Goal: Task Accomplishment & Management: Manage account settings

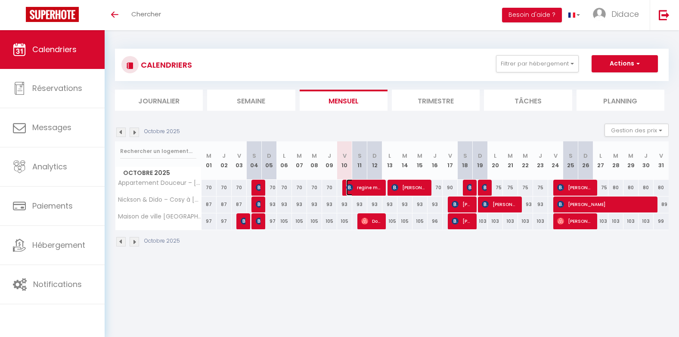
click at [360, 189] on span "regine magnet" at bounding box center [363, 187] width 35 height 16
select select "OK"
select select "KO"
select select "0"
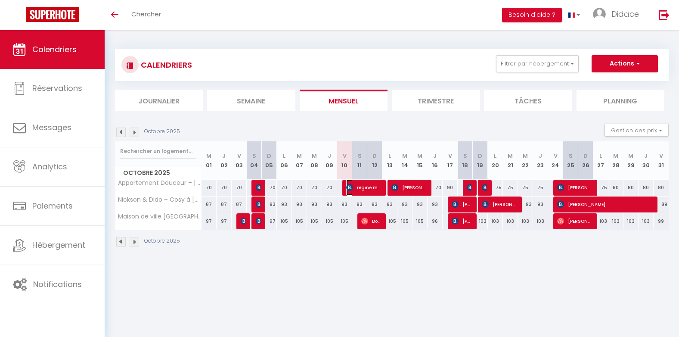
select select "1"
select select
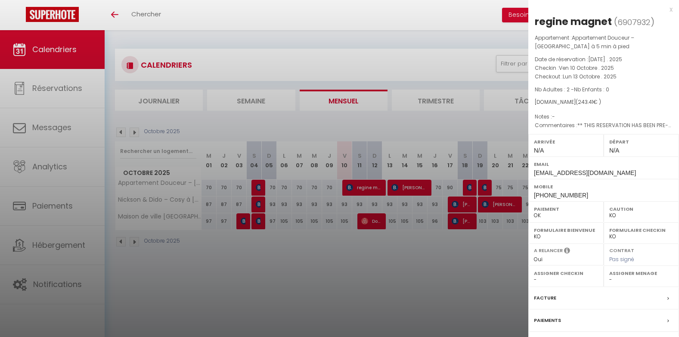
drag, startPoint x: 373, startPoint y: 223, endPoint x: 372, endPoint y: 218, distance: 4.4
click at [373, 222] on div at bounding box center [339, 168] width 679 height 337
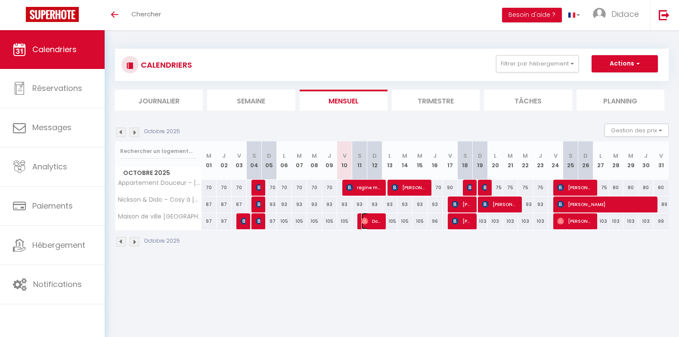
click at [373, 220] on span "Doire [PERSON_NAME] [PERSON_NAME]" at bounding box center [371, 221] width 20 height 16
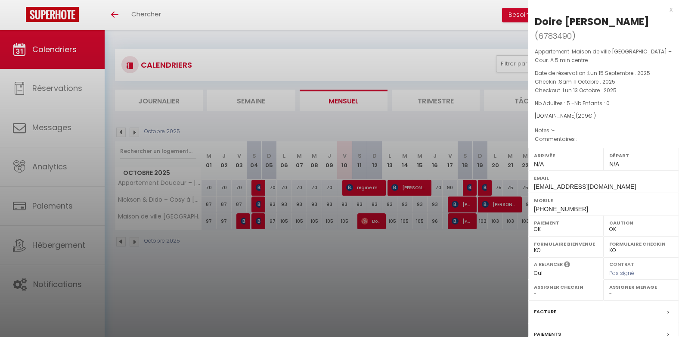
click at [406, 189] on div at bounding box center [339, 168] width 679 height 337
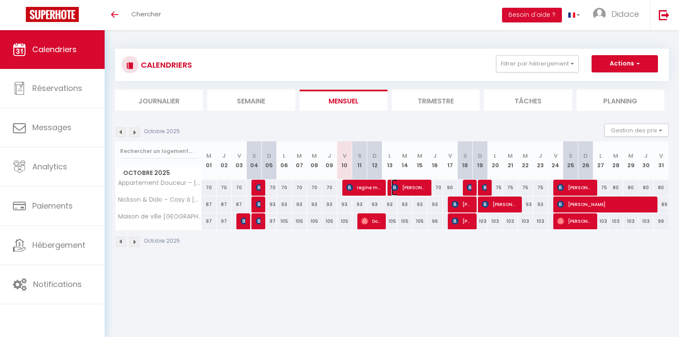
click at [405, 188] on span "[PERSON_NAME]" at bounding box center [408, 187] width 35 height 16
select select "KO"
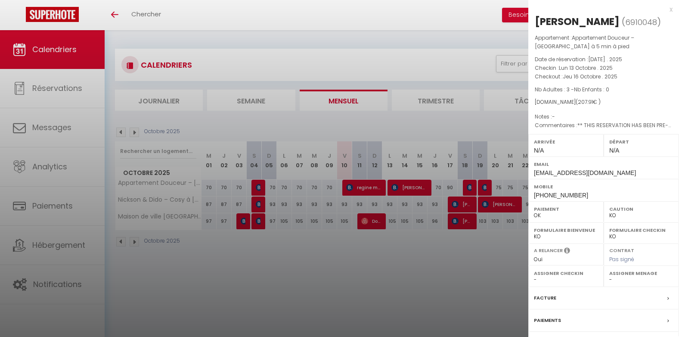
click at [461, 206] on div at bounding box center [339, 168] width 679 height 337
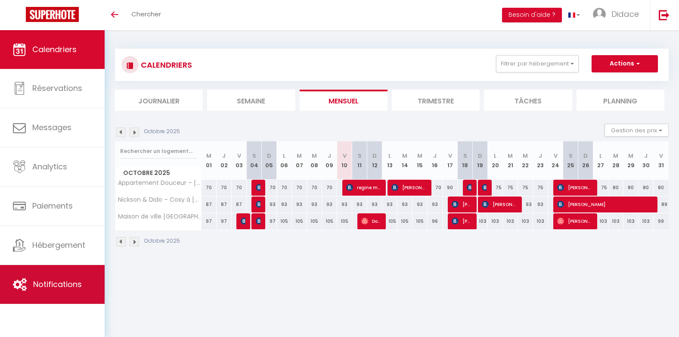
click at [49, 284] on span "Notifications" at bounding box center [57, 283] width 49 height 11
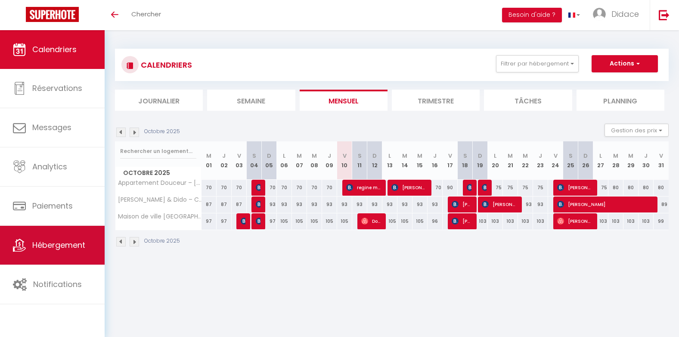
click at [64, 245] on span "Hébergement" at bounding box center [58, 244] width 53 height 11
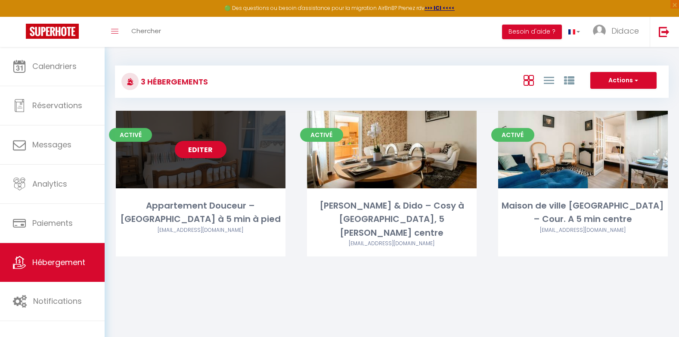
click at [179, 154] on link "Editer" at bounding box center [201, 149] width 52 height 17
select select "3"
select select "2"
select select "1"
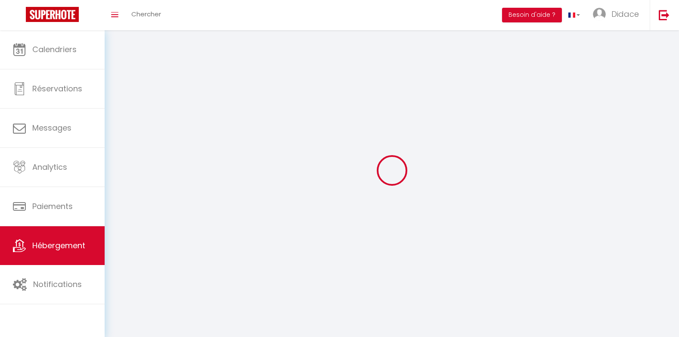
select select
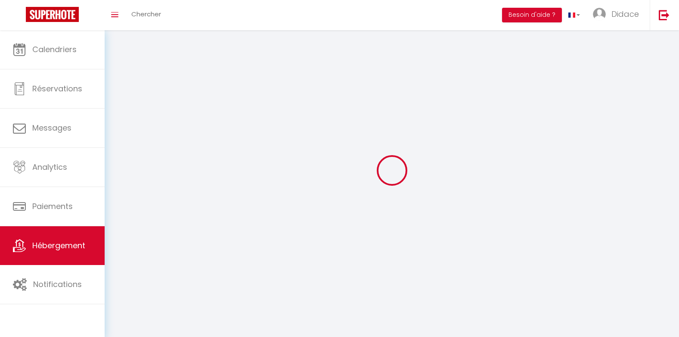
select select
checkbox input "false"
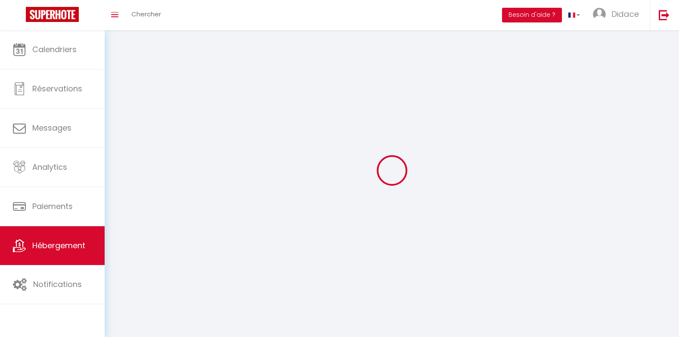
select select
select select "1"
select select "28"
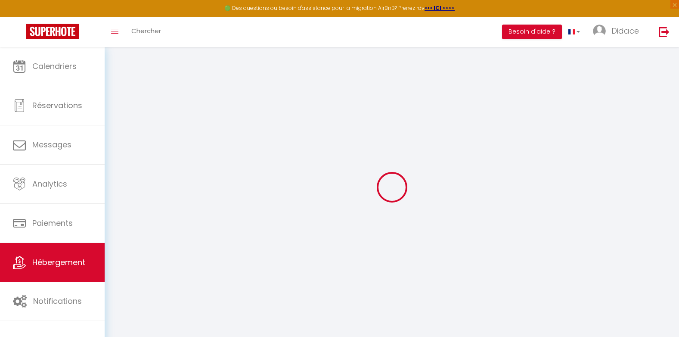
select select
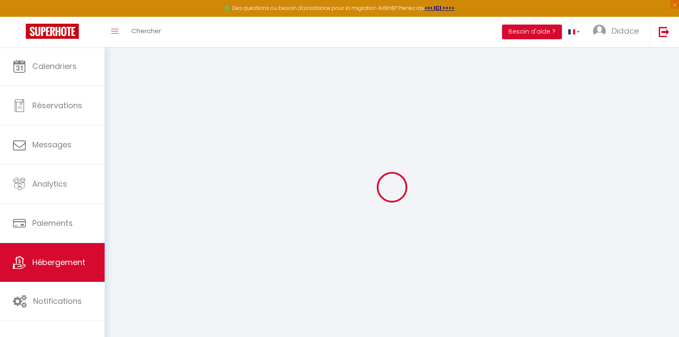
select select
checkbox input "false"
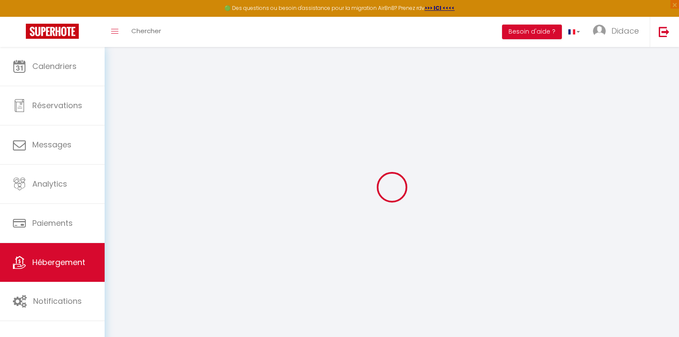
select select
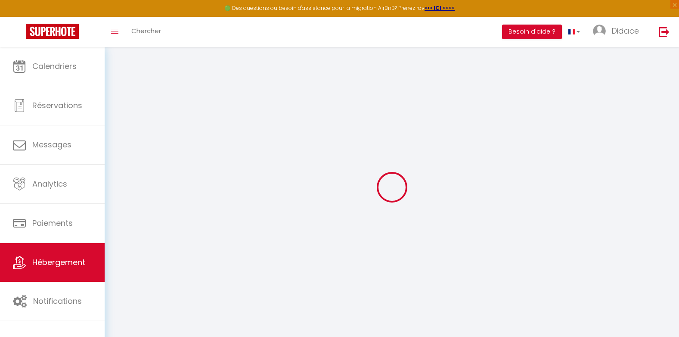
select select
checkbox input "false"
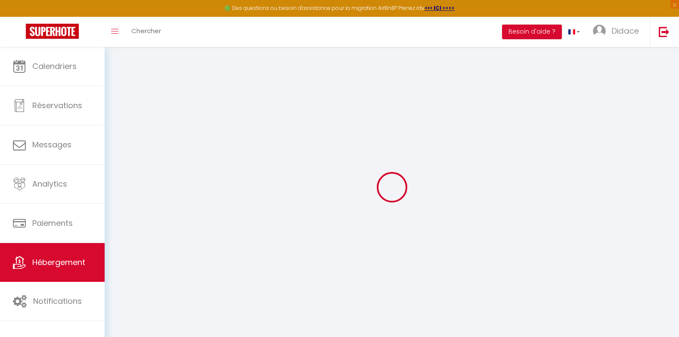
checkbox input "false"
select select
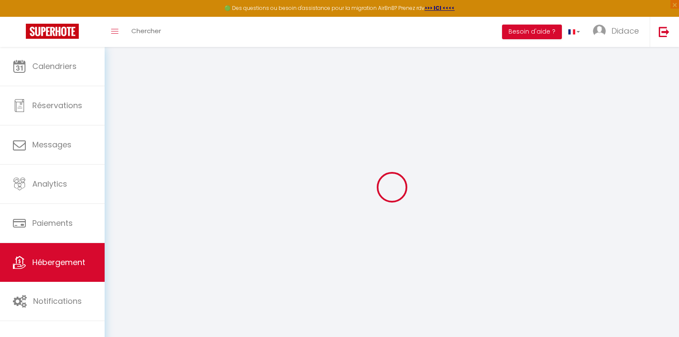
select select
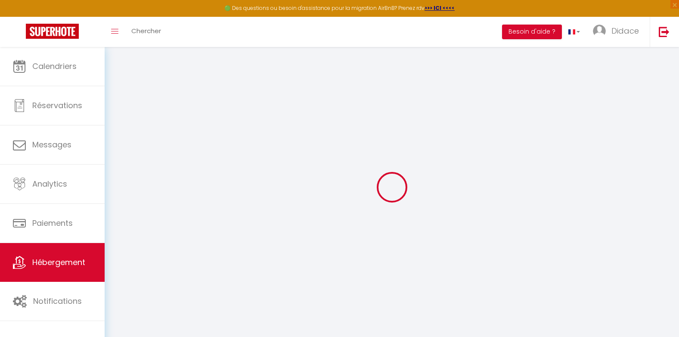
checkbox input "false"
select select
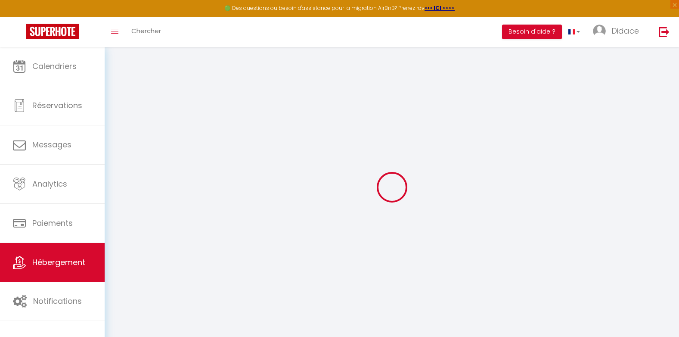
select select
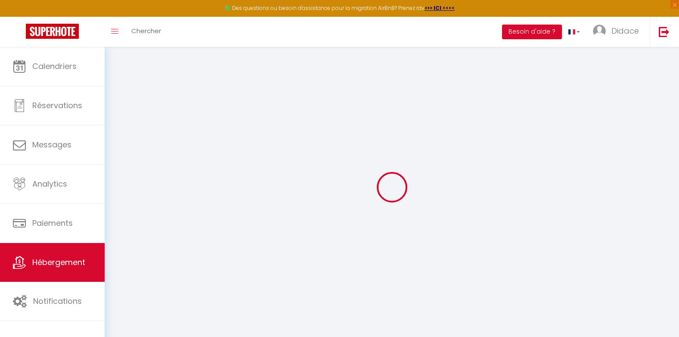
select select
checkbox input "false"
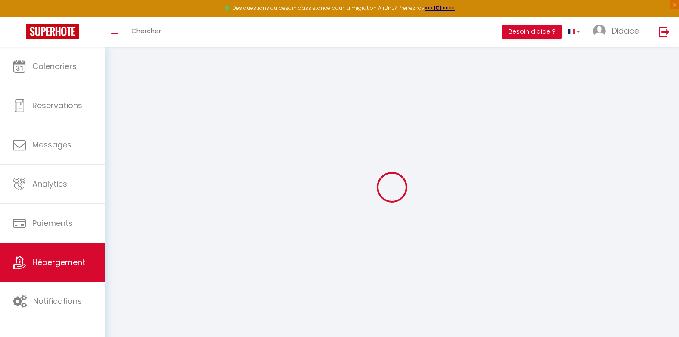
checkbox input "false"
select select
type input "Appartement Douceur – [GEOGRAPHIC_DATA] à 5 min à pied"
select select "2"
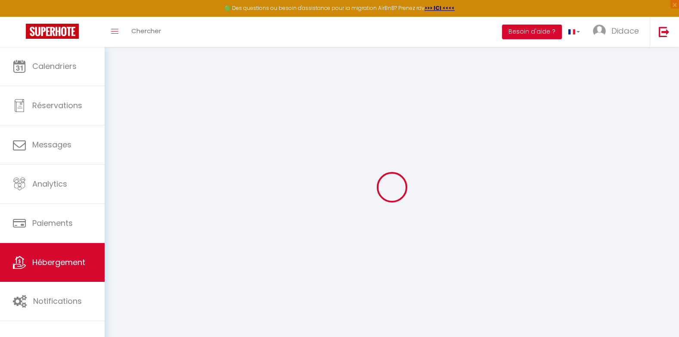
type input "80"
type input "15"
select select
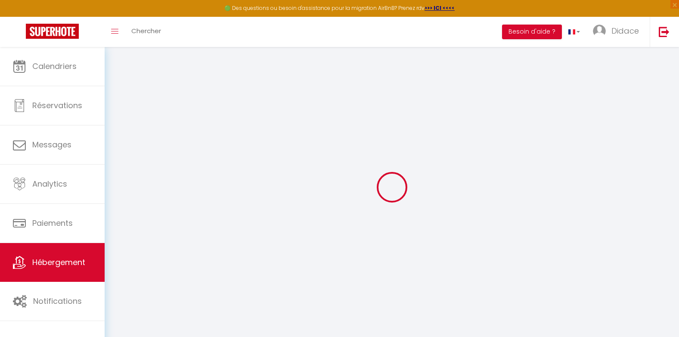
select select
type input "[GEOGRAPHIC_DATA]"
type input "49400"
type input "Saumur"
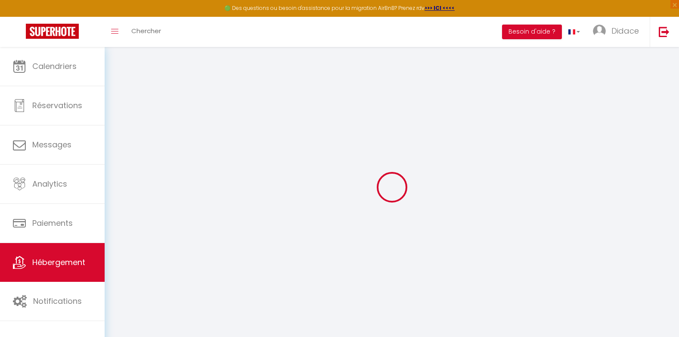
type input "[EMAIL_ADDRESS][DOMAIN_NAME]"
select select
checkbox input "false"
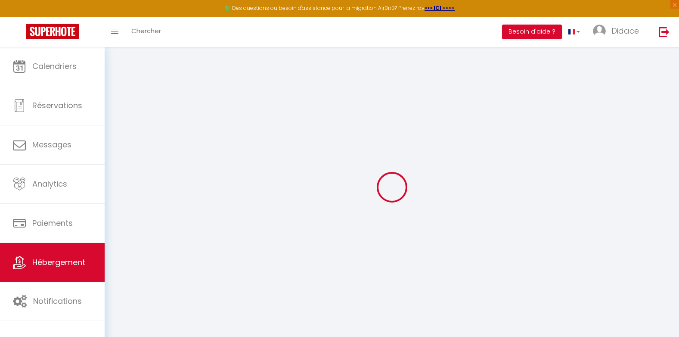
checkbox input "false"
select select
type input "0"
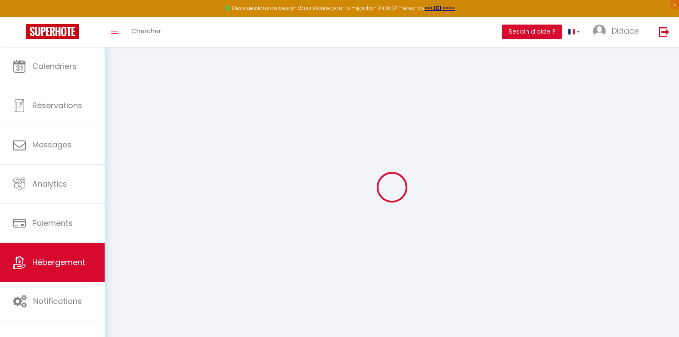
type input "0"
select select
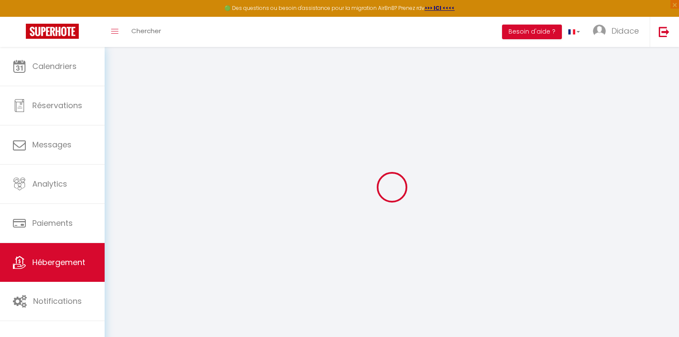
select select
checkbox input "false"
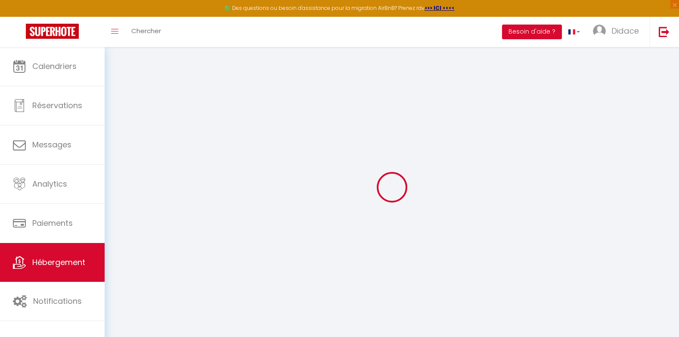
checkbox input "false"
select select
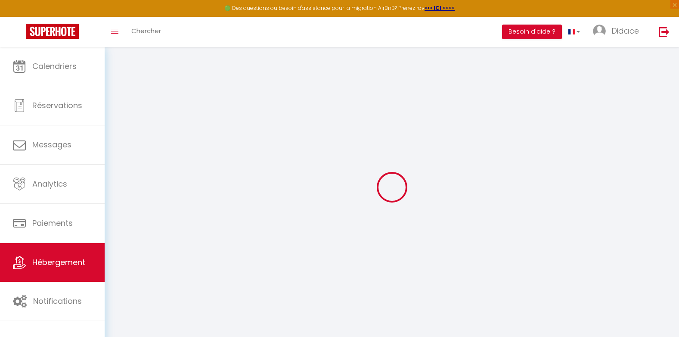
select select
checkbox input "false"
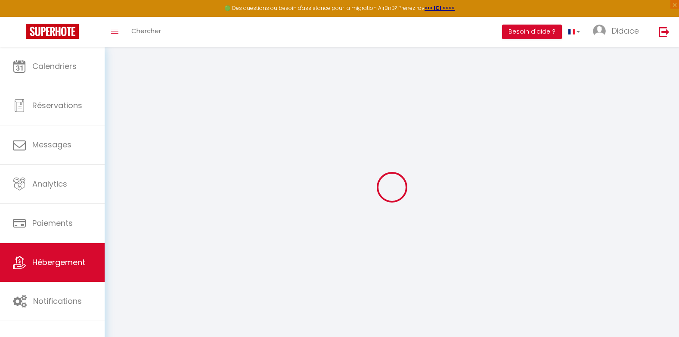
checkbox input "false"
select select
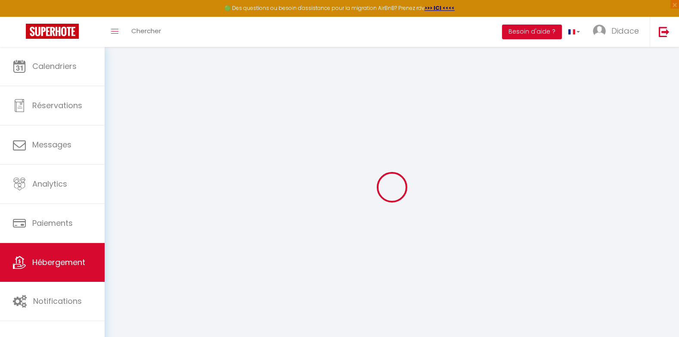
select select
checkbox input "false"
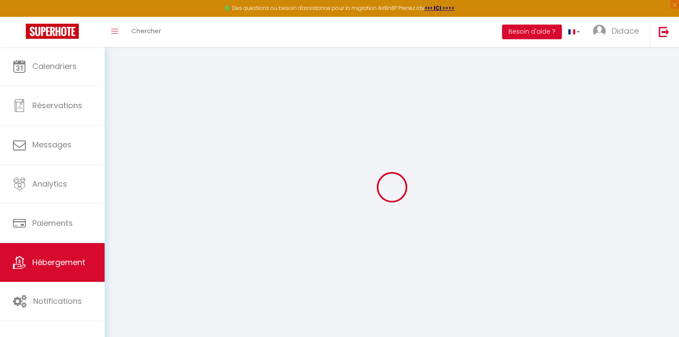
checkbox input "false"
select select
checkbox input "false"
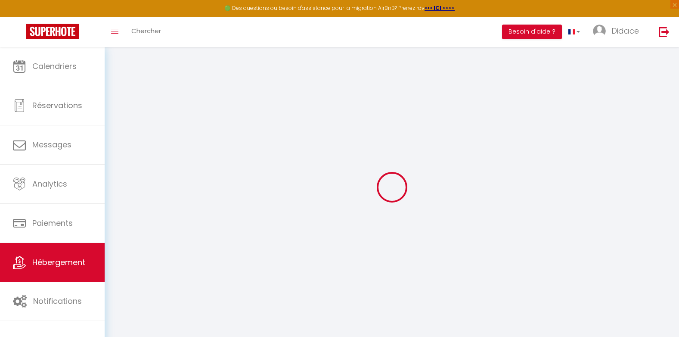
checkbox input "false"
select select "16:00"
select select "23:45"
select select "11:00"
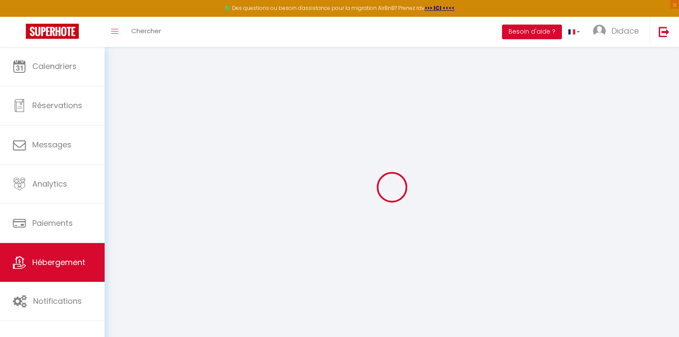
select select "30"
select select "120"
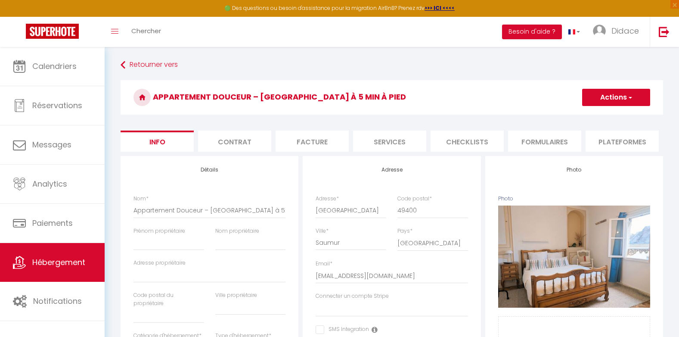
select select
checkbox input "false"
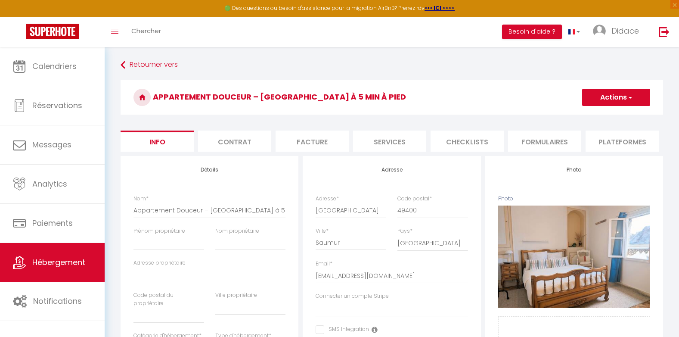
click at [241, 141] on li "Contrat" at bounding box center [234, 140] width 73 height 21
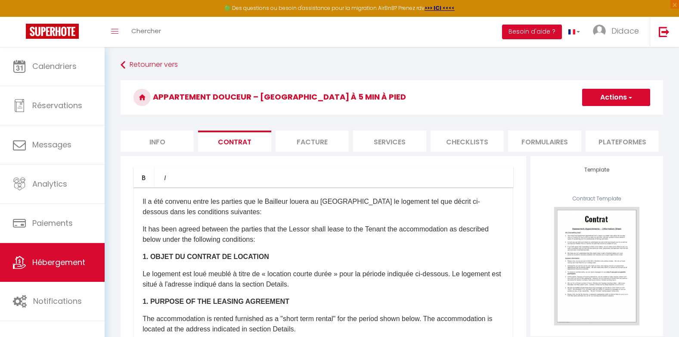
click at [154, 140] on li "Info" at bounding box center [157, 140] width 73 height 21
select select
checkbox input "false"
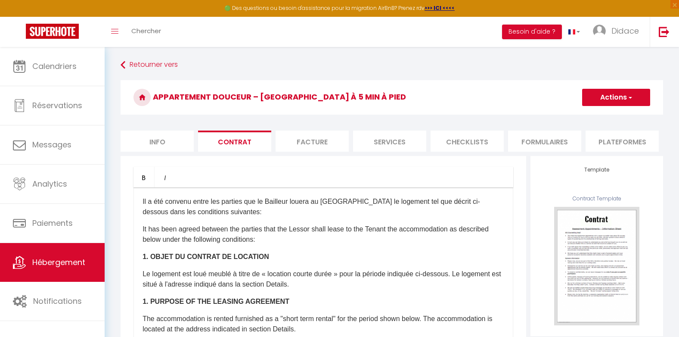
checkbox input "false"
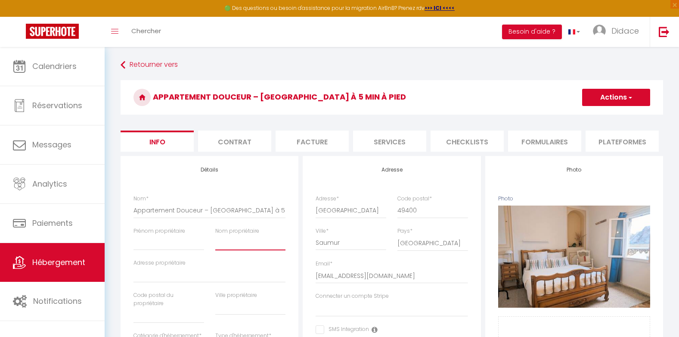
click at [229, 250] on input "Nom propriétaire" at bounding box center [250, 242] width 71 height 15
click at [144, 281] on input "Adresse propriétaire" at bounding box center [209, 274] width 152 height 15
click at [313, 142] on li "Facture" at bounding box center [311, 140] width 73 height 21
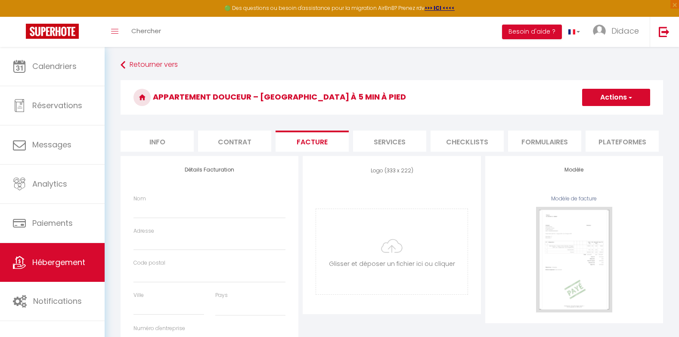
select select
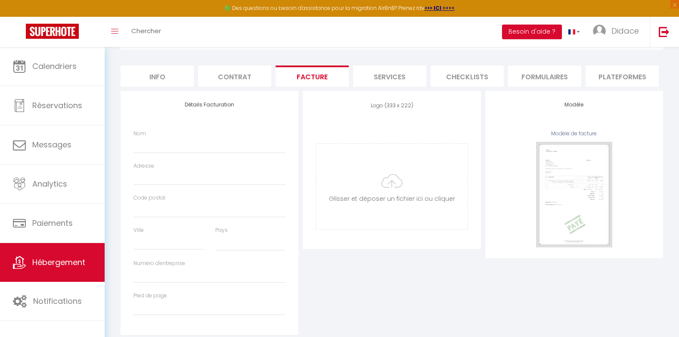
scroll to position [86, 0]
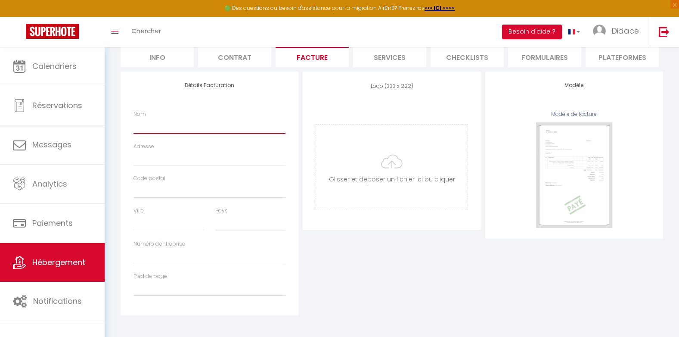
click at [142, 131] on input "Nom" at bounding box center [209, 125] width 152 height 15
click at [136, 164] on input "Adresse" at bounding box center [209, 157] width 152 height 15
click at [144, 195] on input "Code postal" at bounding box center [209, 189] width 152 height 15
click at [149, 230] on input "Ville" at bounding box center [168, 222] width 71 height 15
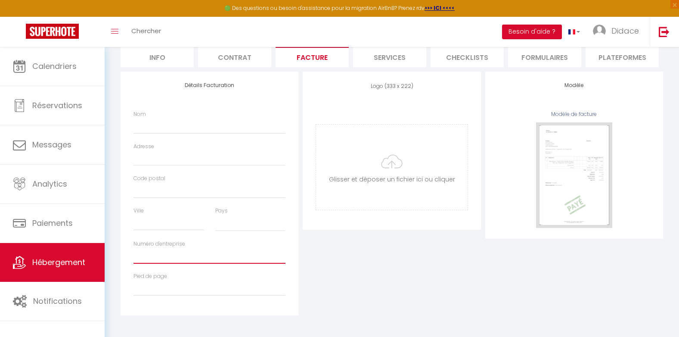
click at [142, 257] on input "Numéro d'entreprise" at bounding box center [209, 255] width 152 height 15
click at [388, 174] on input "file" at bounding box center [391, 166] width 151 height 85
click at [386, 52] on li "Services" at bounding box center [389, 56] width 73 height 21
select select
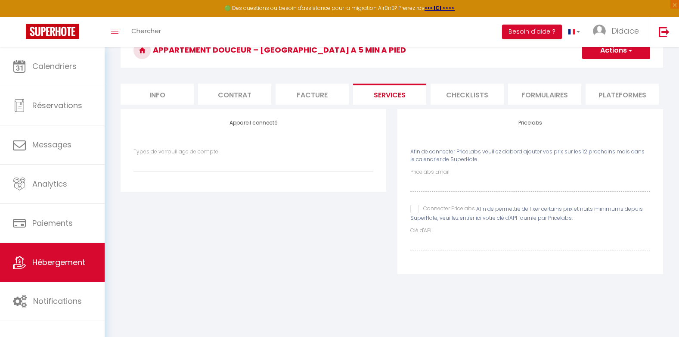
scroll to position [47, 0]
click at [473, 96] on li "Checklists" at bounding box center [466, 93] width 73 height 21
